Goal: Information Seeking & Learning: Check status

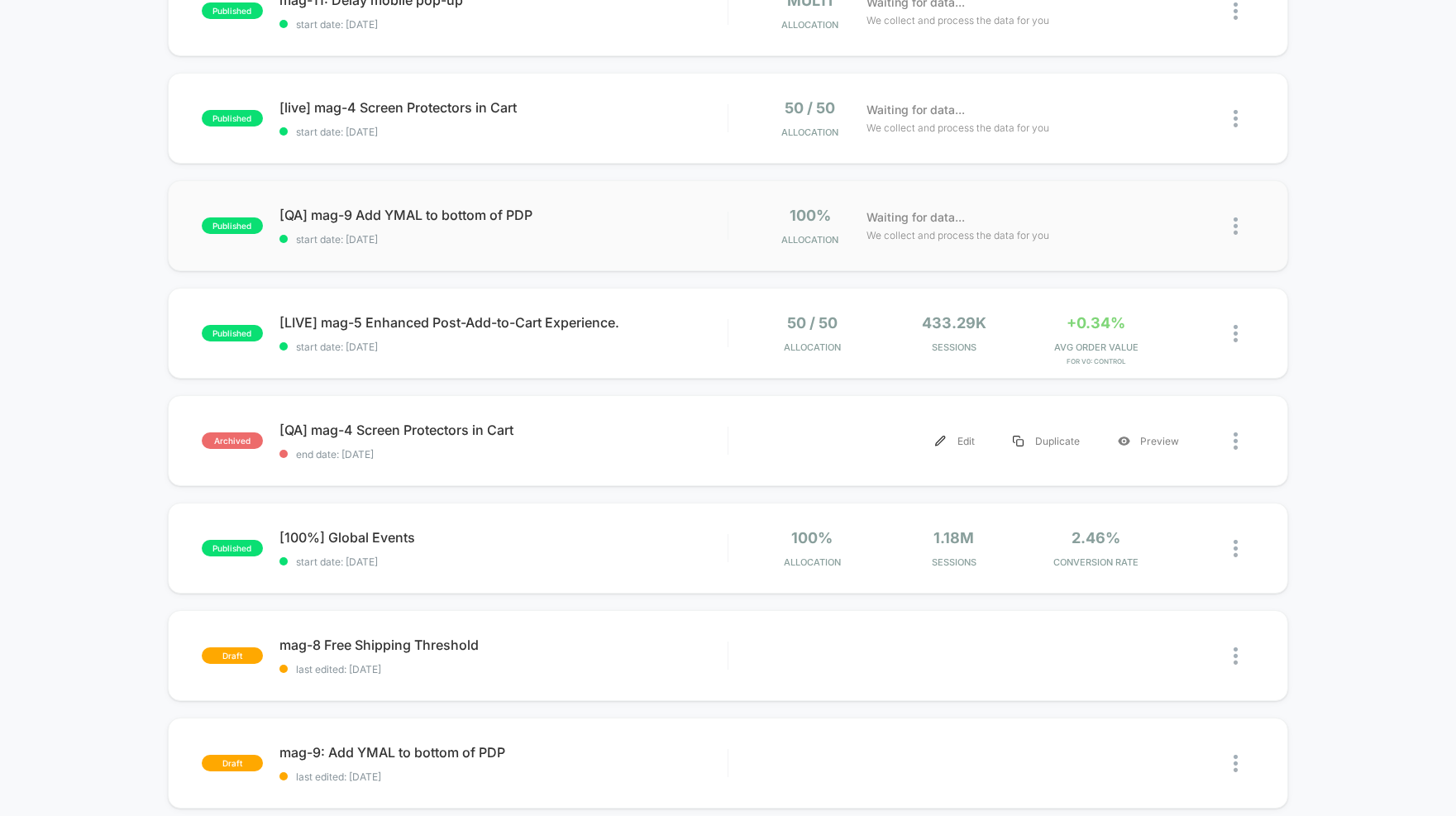
scroll to position [220, 0]
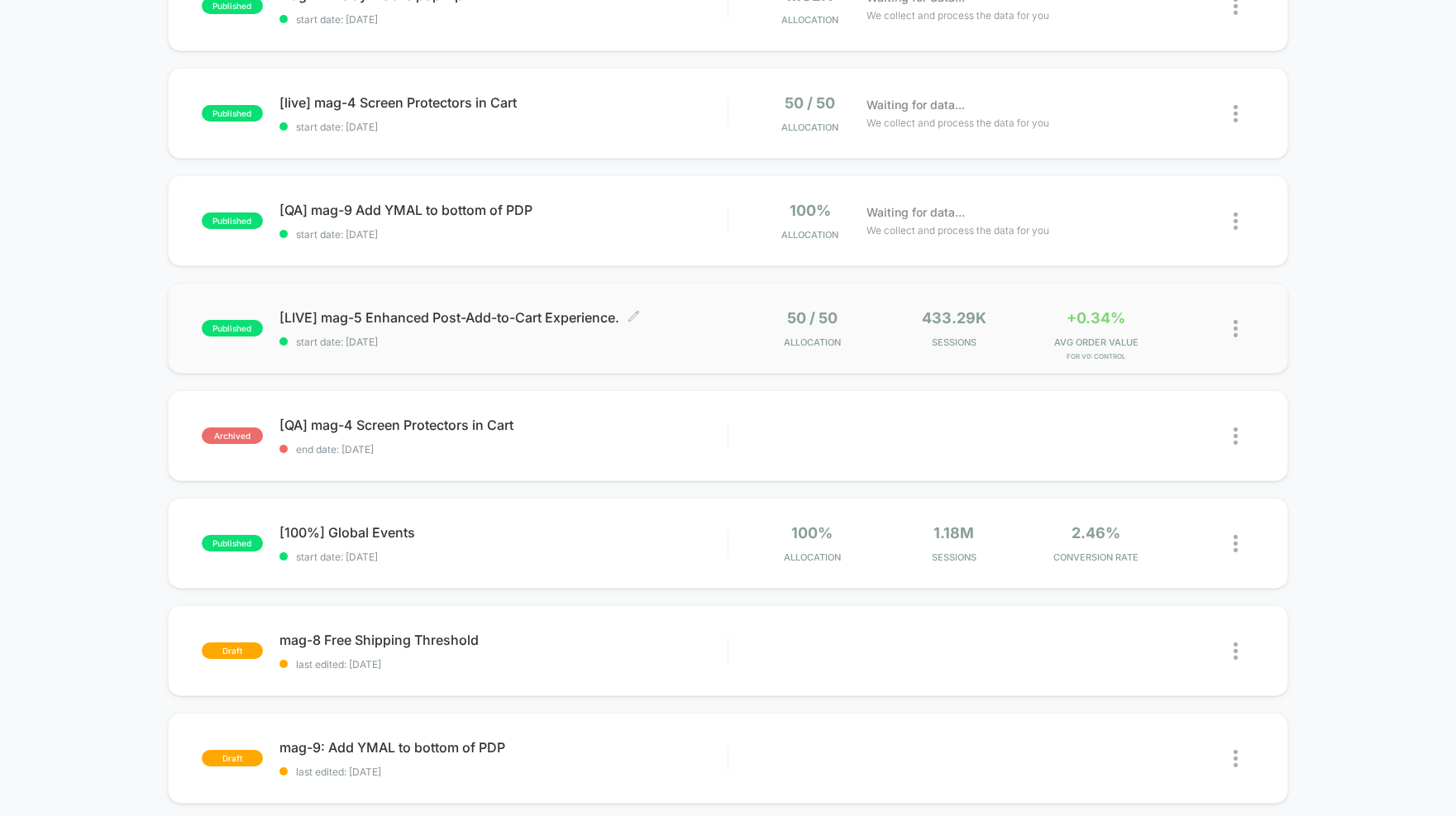
click at [534, 315] on span "[LIVE] mag-5 Enhanced Post-Add-to-Cart Experience. Click to edit experience det…" at bounding box center [503, 318] width 448 height 17
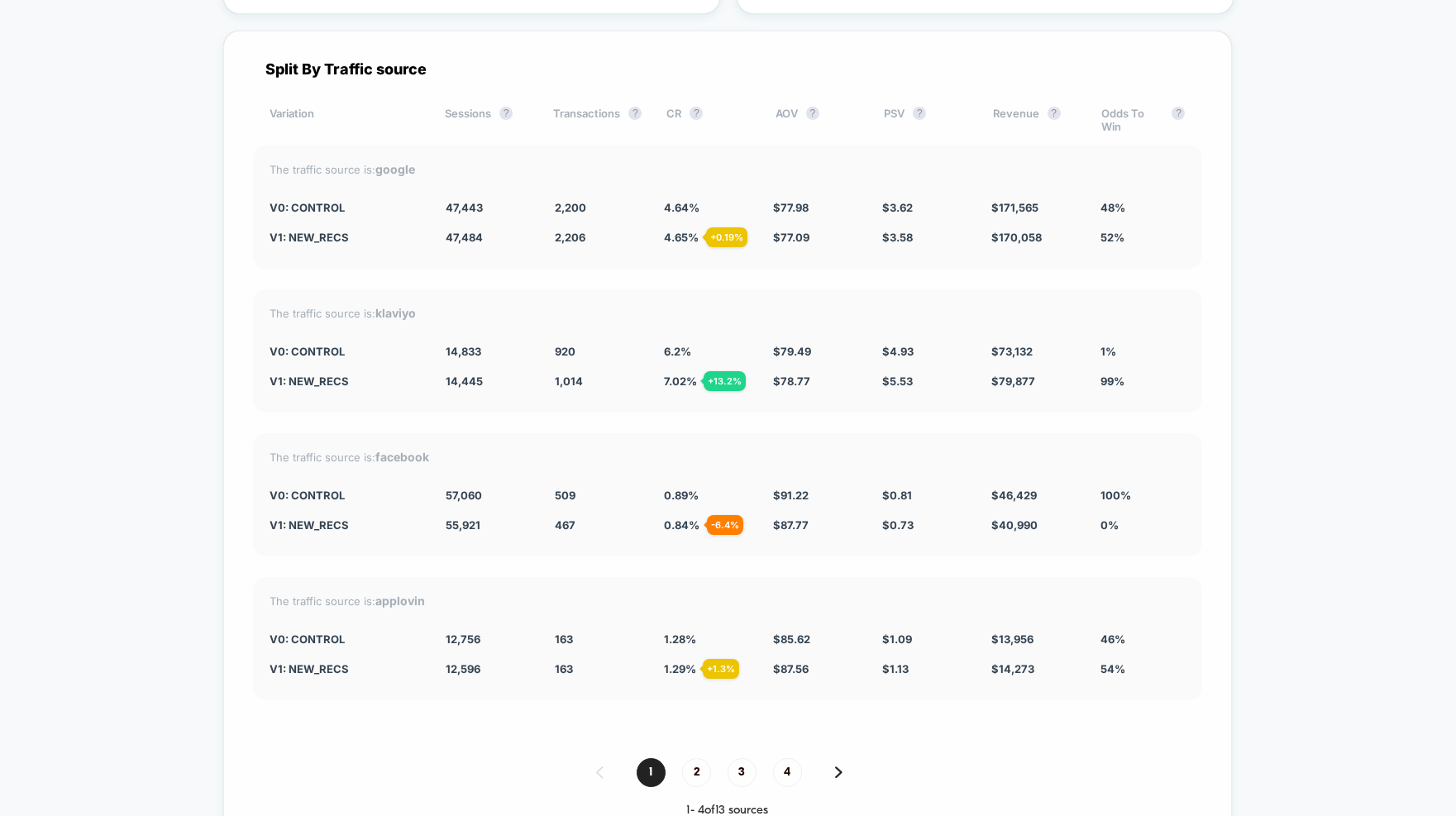
scroll to position [3393, 0]
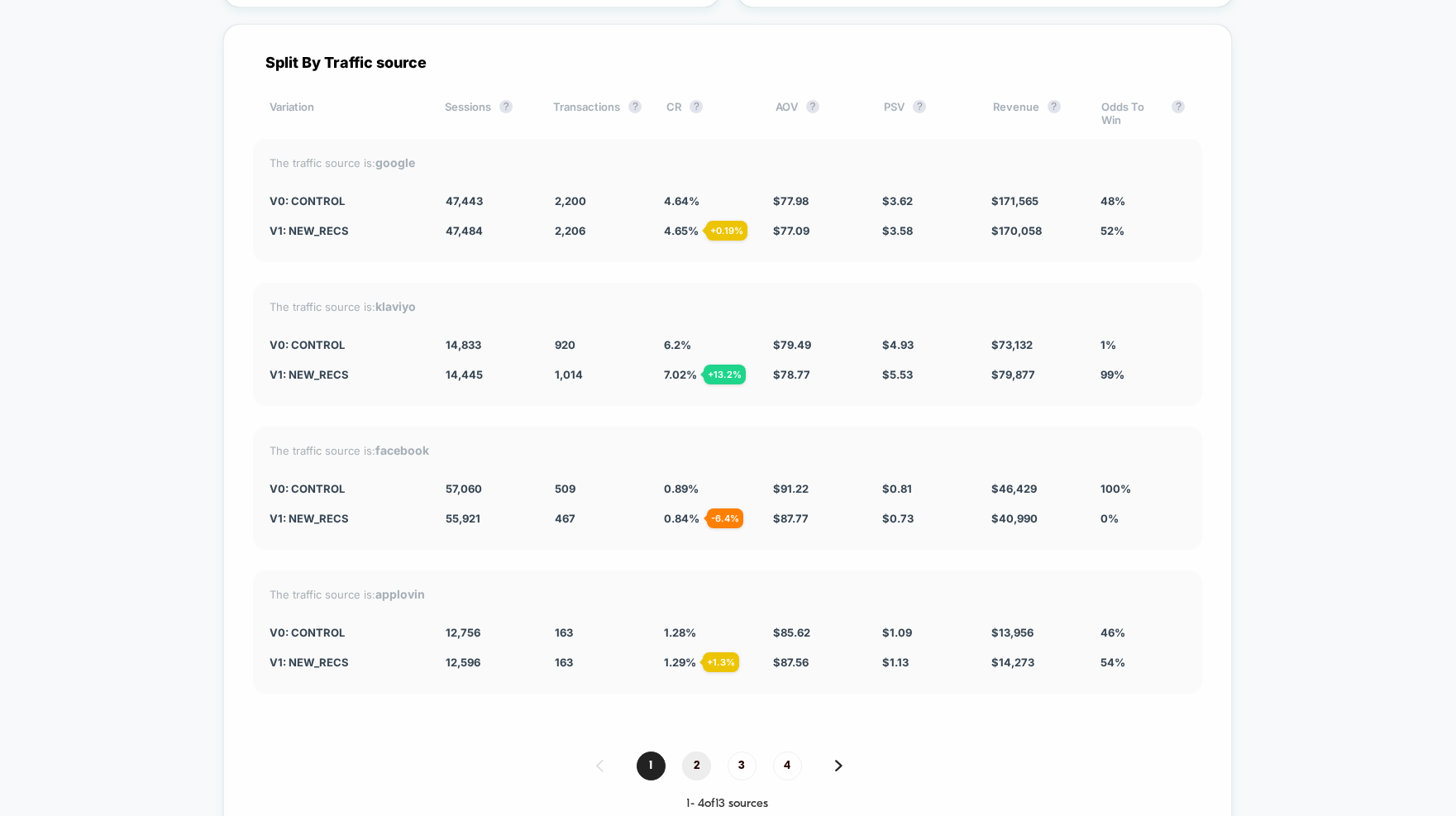
click at [701, 751] on span "2" at bounding box center [696, 766] width 29 height 29
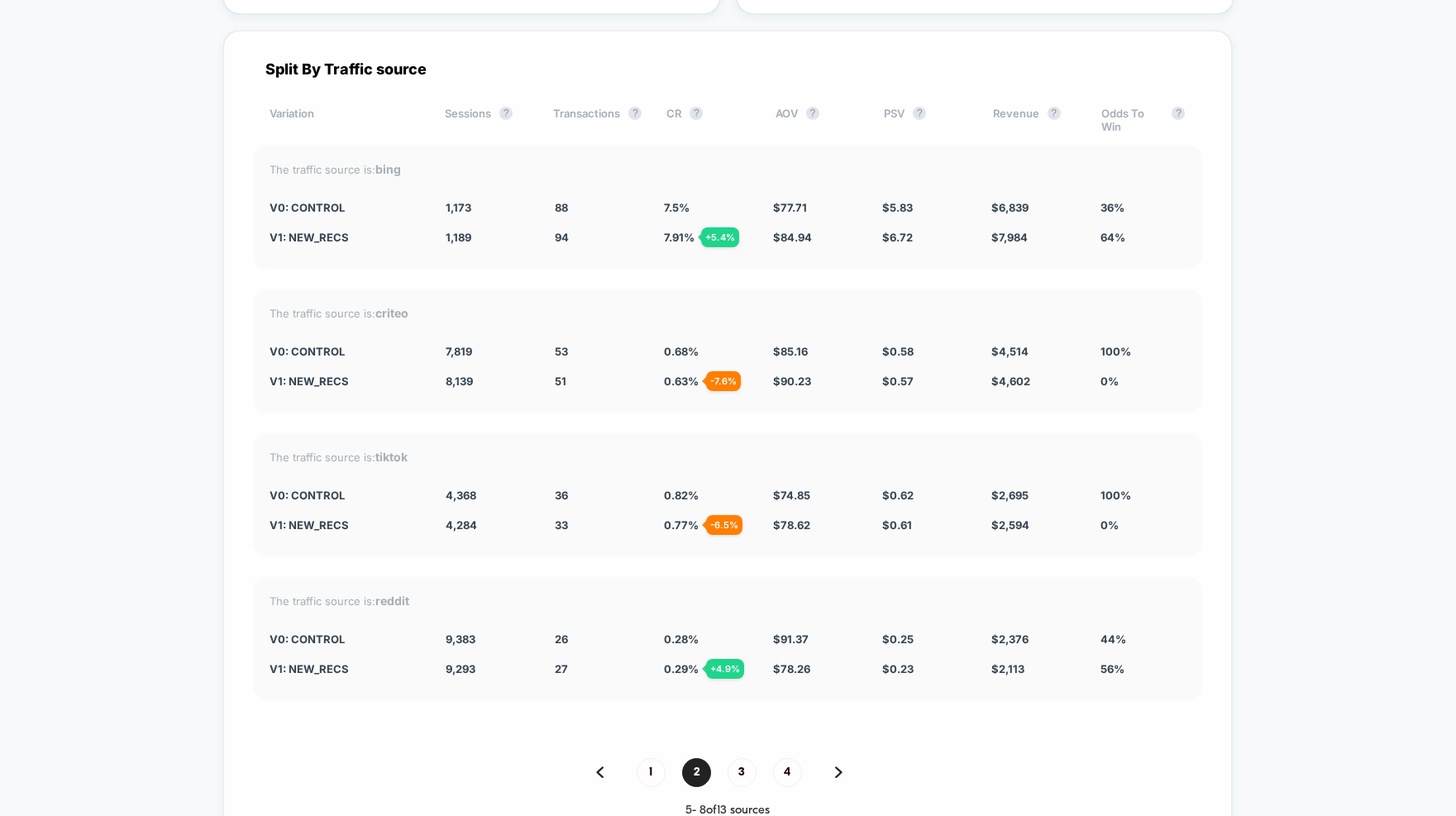
scroll to position [3387, 0]
click at [656, 757] on span "1" at bounding box center [651, 771] width 29 height 29
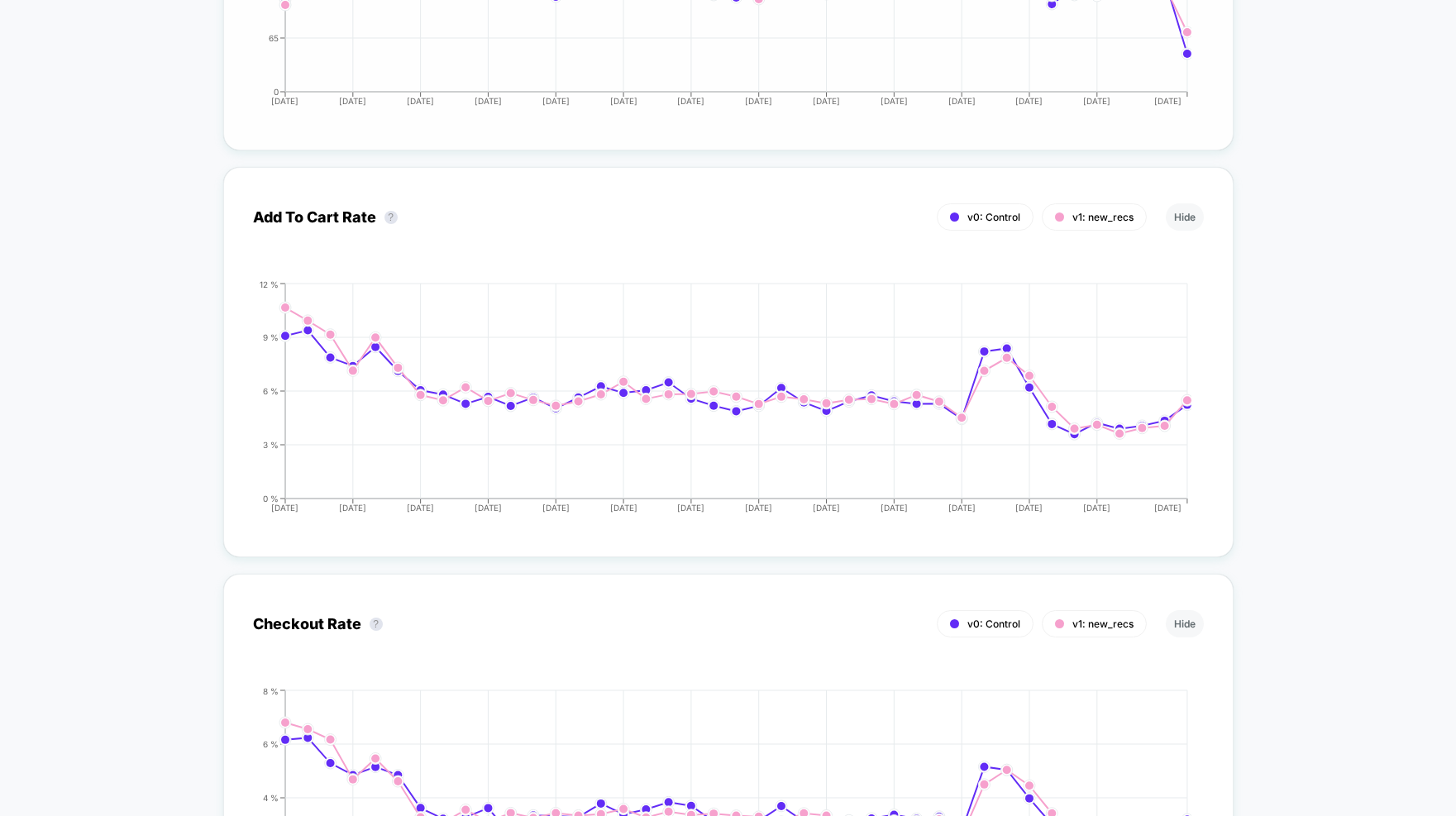
scroll to position [1386, 0]
